Goal: Task Accomplishment & Management: Manage account settings

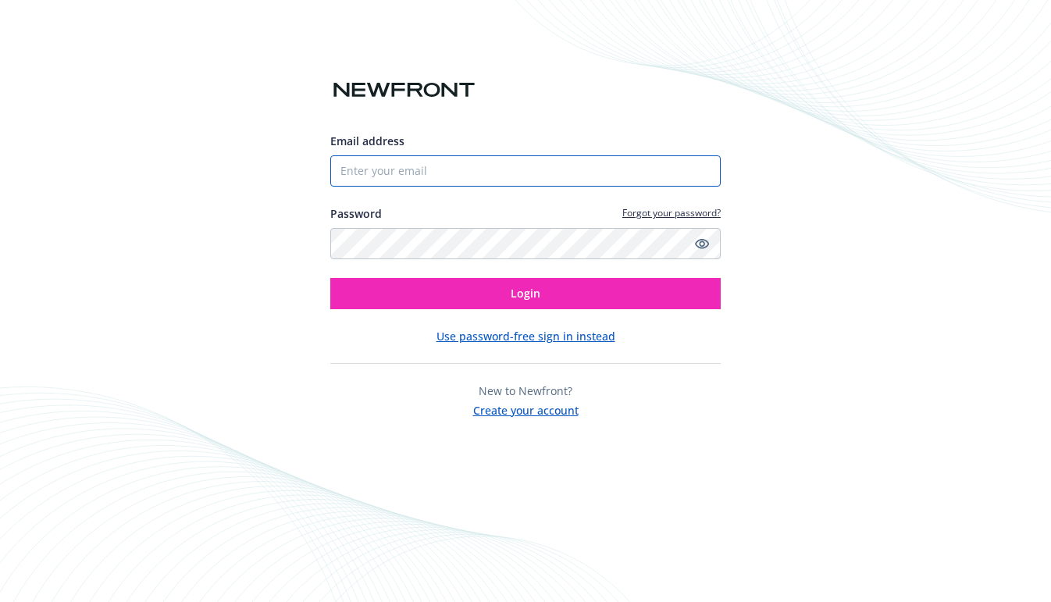
click at [485, 173] on input "Email address" at bounding box center [525, 170] width 391 height 31
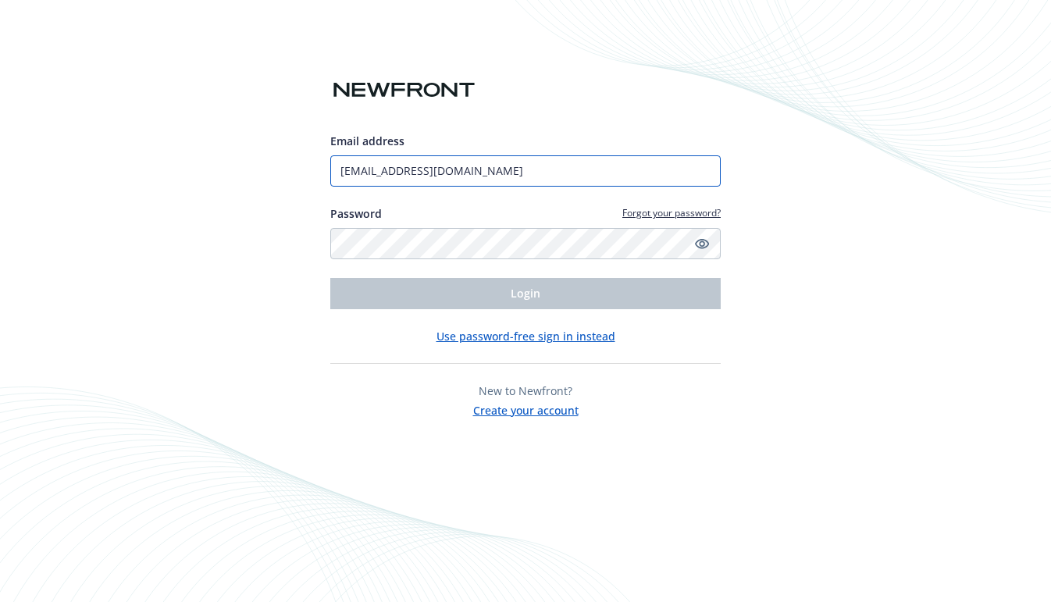
click at [509, 177] on input "june.wiley2@liquid-iv.com" at bounding box center [525, 170] width 391 height 31
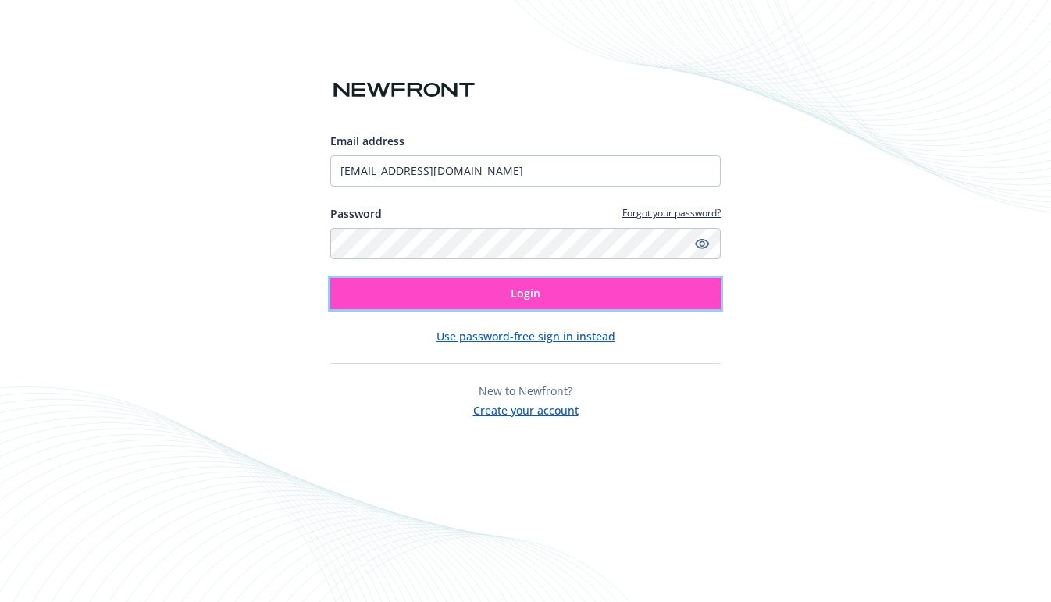
click at [494, 284] on button "Login" at bounding box center [525, 293] width 391 height 31
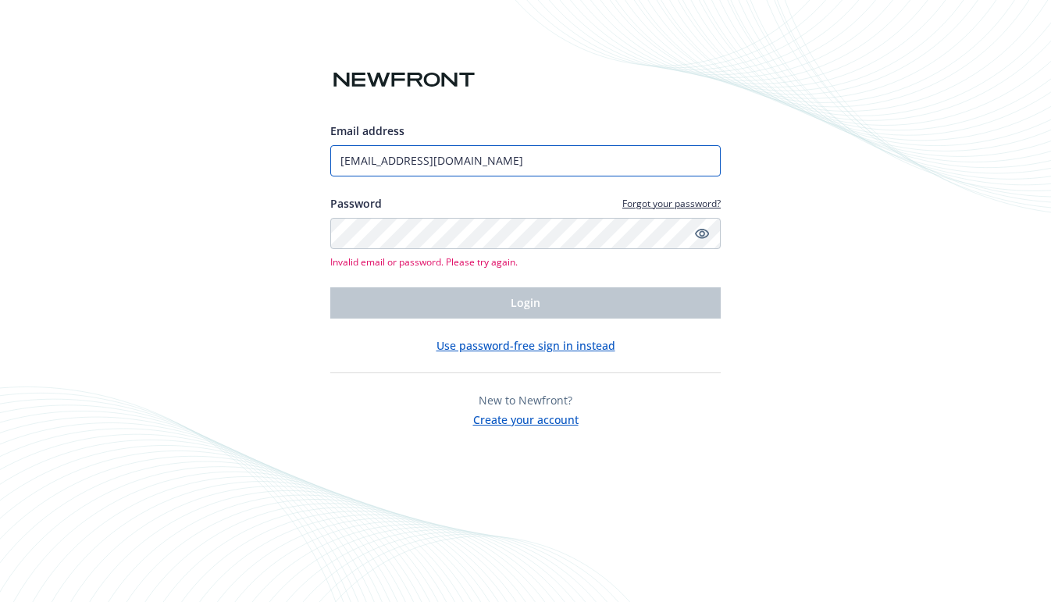
click at [521, 164] on input "june.wiley2@liquid-iv.com" at bounding box center [525, 160] width 391 height 31
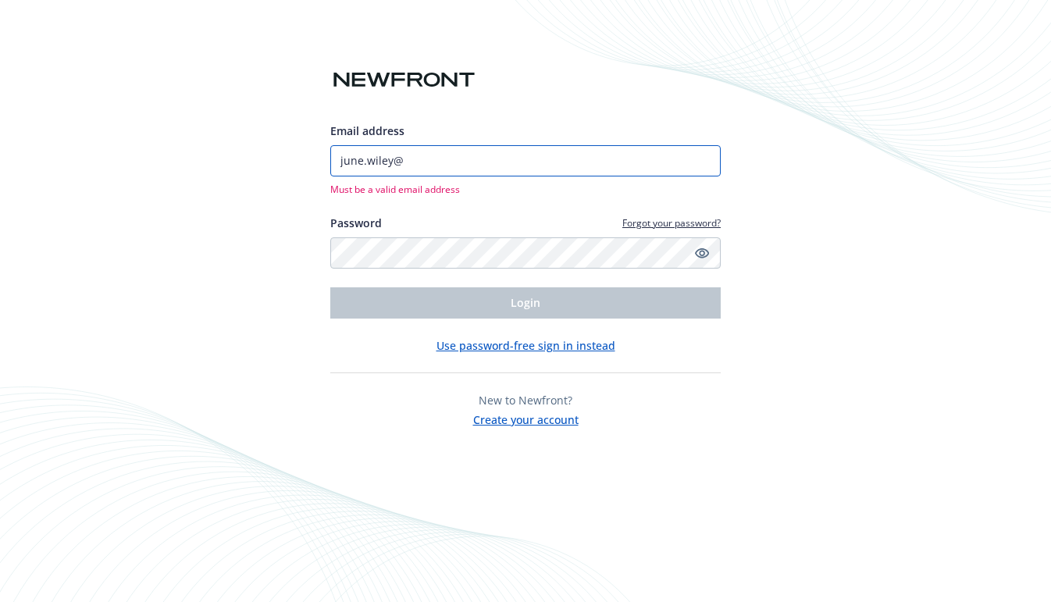
type input "june.wiley@nutrafol.com"
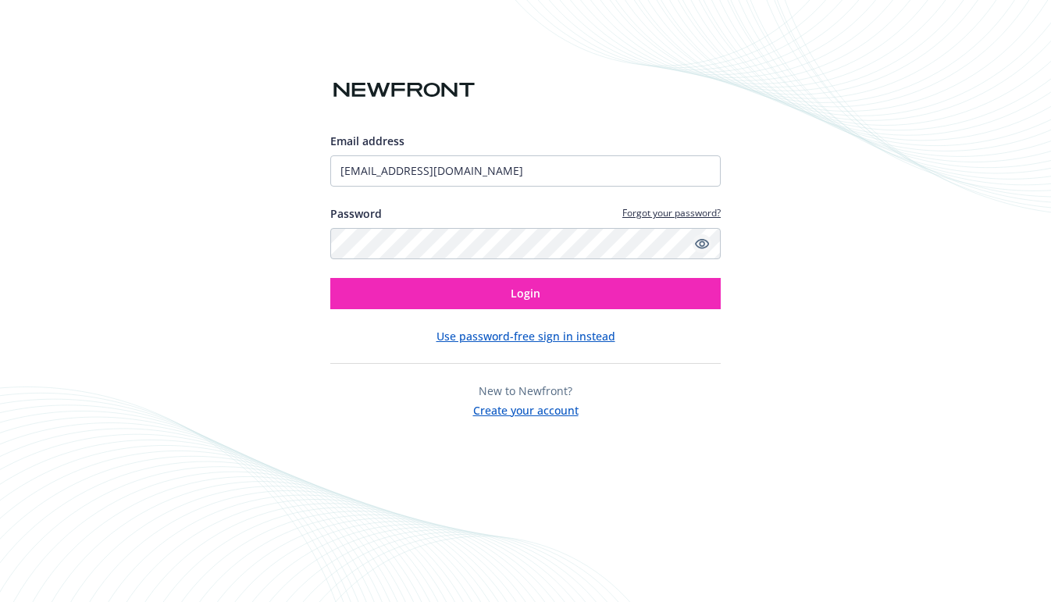
click at [698, 242] on icon "Show password" at bounding box center [702, 244] width 14 height 14
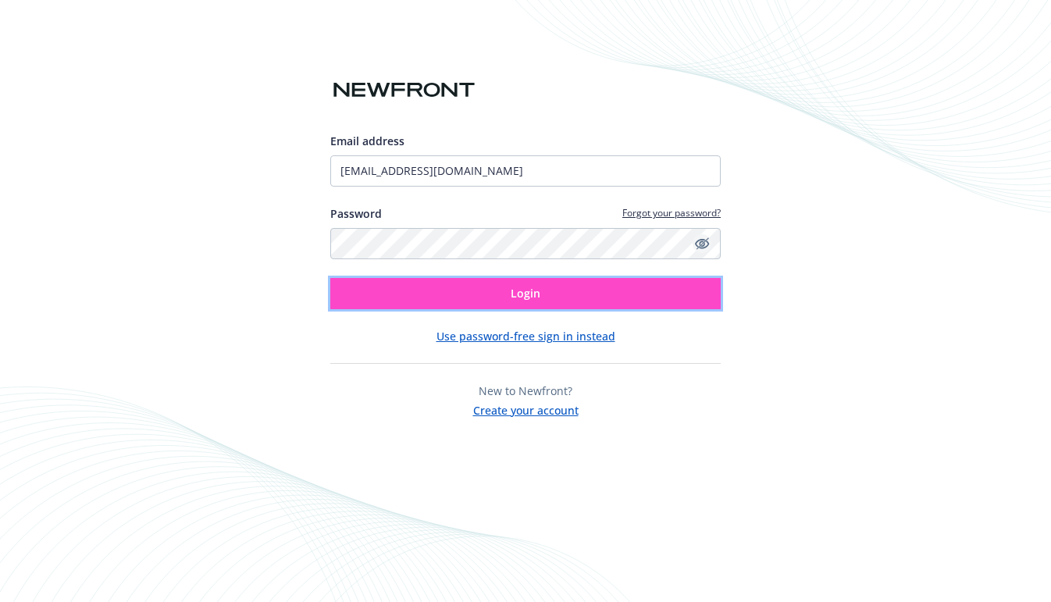
click at [676, 278] on button "Login" at bounding box center [525, 293] width 391 height 31
